Goal: Task Accomplishment & Management: Use online tool/utility

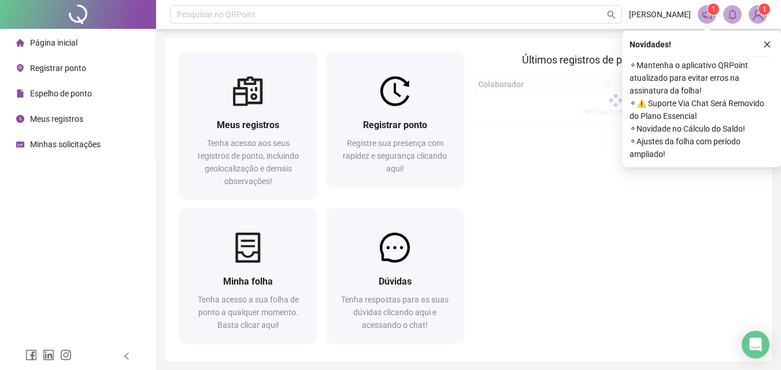
click at [397, 175] on div "Registre sua presença com rapidez e segurança clicando aqui!" at bounding box center [395, 156] width 110 height 38
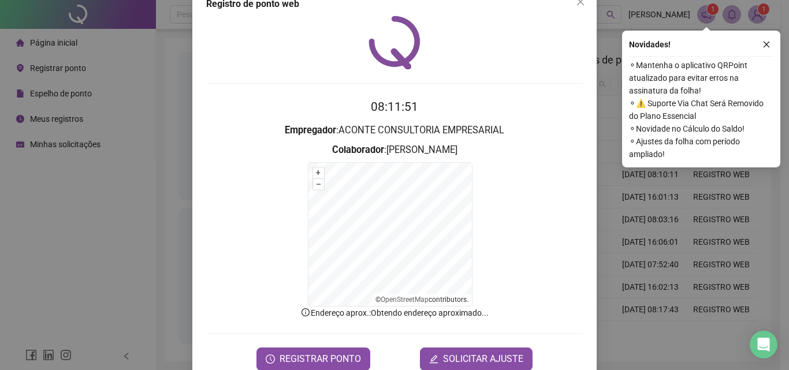
scroll to position [52, 0]
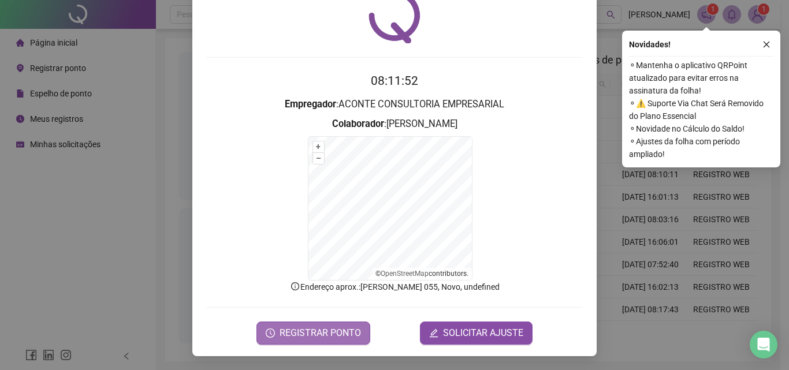
click at [294, 332] on span "REGISTRAR PONTO" at bounding box center [320, 333] width 81 height 14
